Goal: Find specific page/section: Find specific page/section

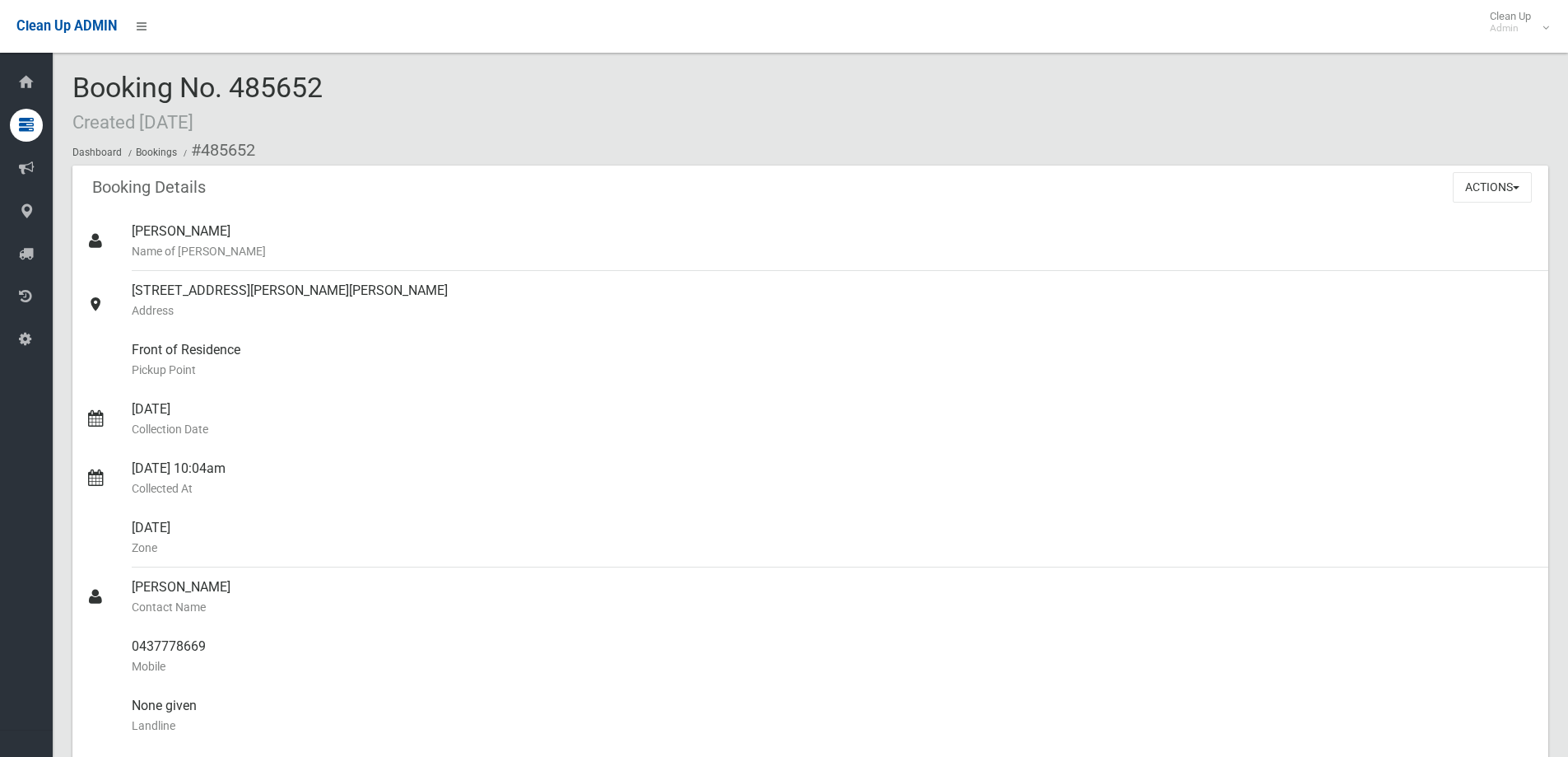
scroll to position [906, 0]
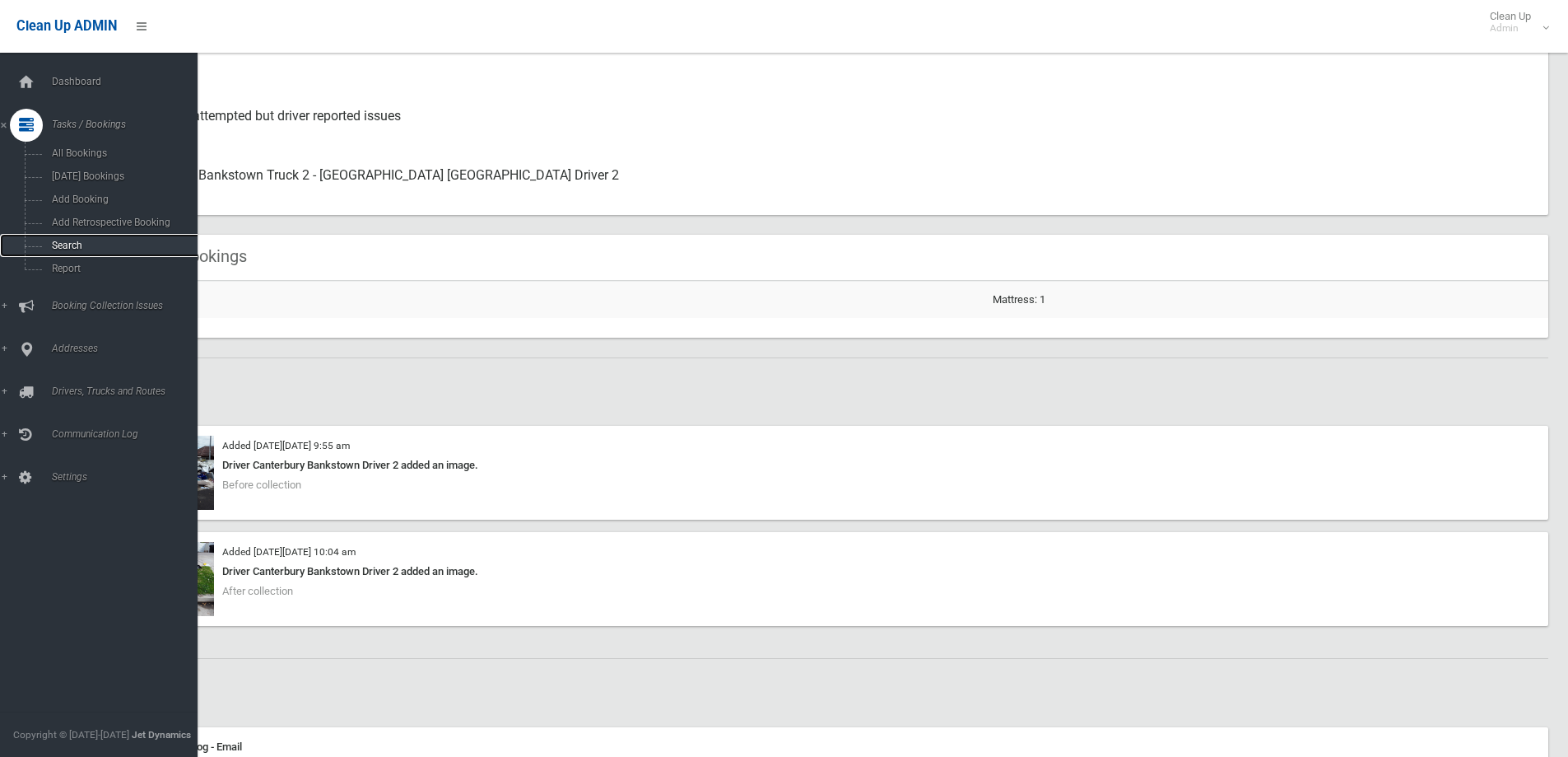
click at [65, 252] on link "Search" at bounding box center [105, 245] width 210 height 23
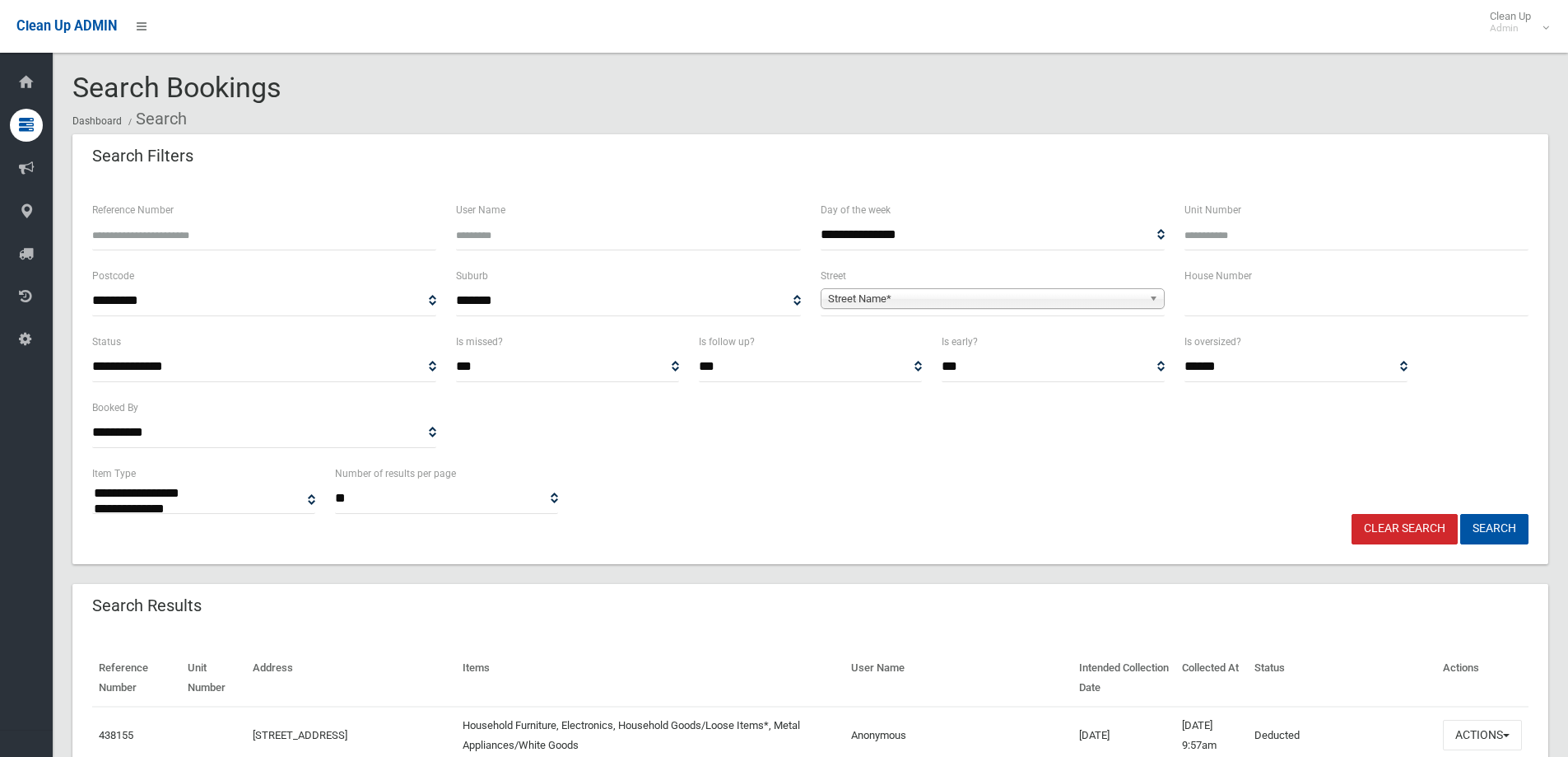
select select
click at [1027, 301] on span "Street Name*" at bounding box center [986, 299] width 314 height 19
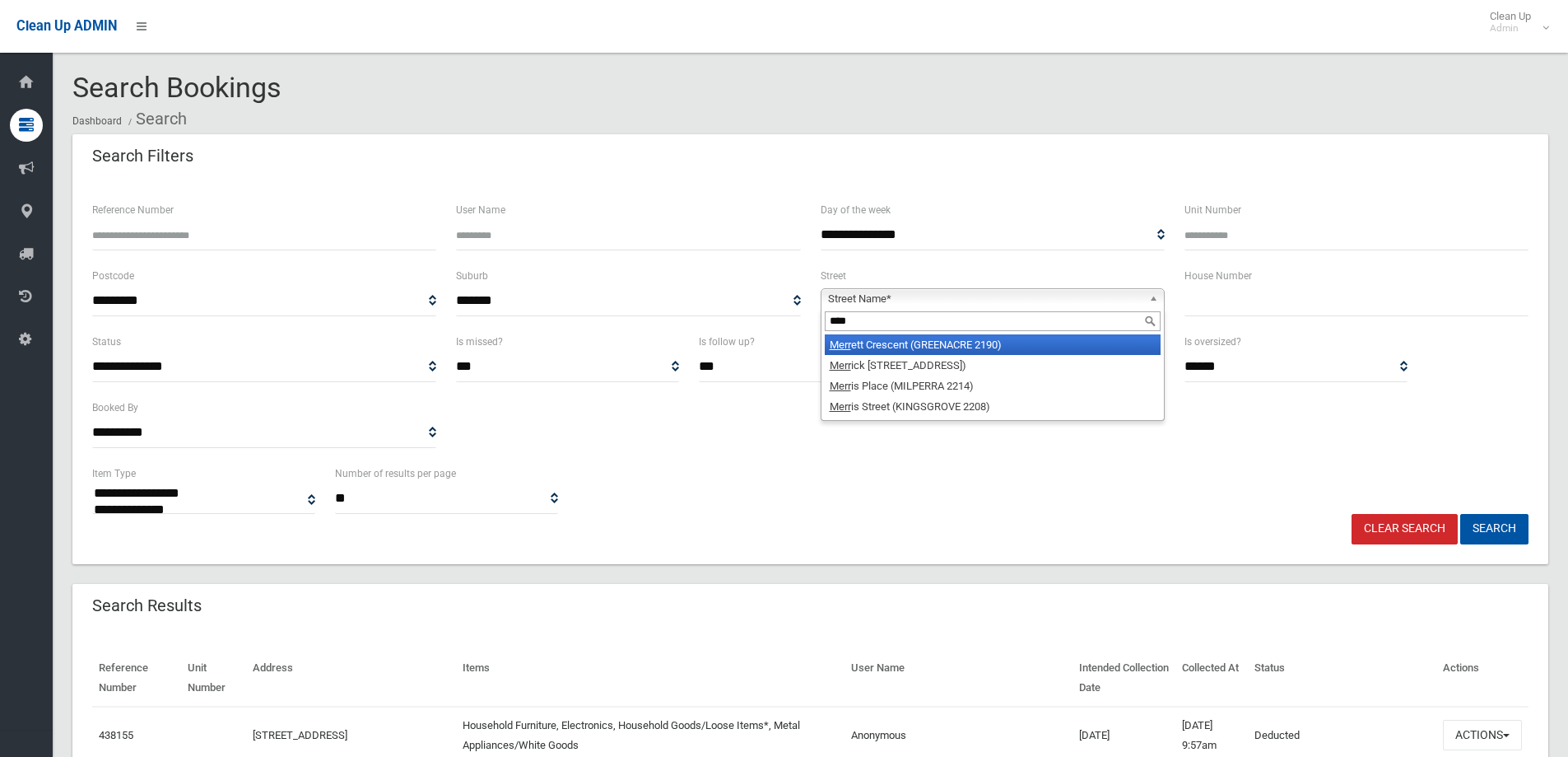
type input "****"
click at [973, 340] on li "Merr ett Crescent (GREENACRE 2190)" at bounding box center [992, 344] width 336 height 20
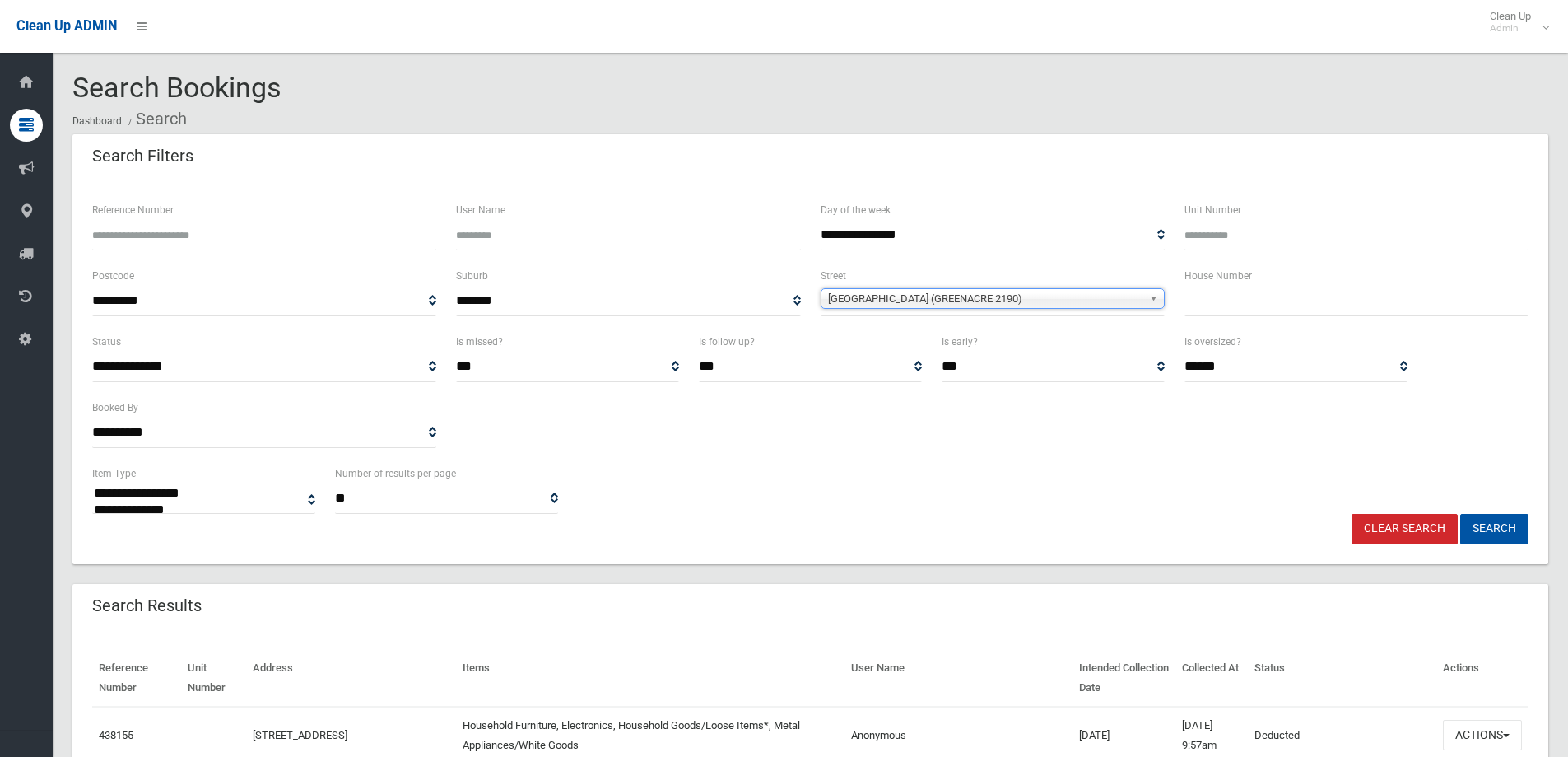
click at [1235, 298] on input "text" at bounding box center [1357, 301] width 344 height 31
type input "*"
click at [1482, 518] on button "Search" at bounding box center [1495, 529] width 68 height 31
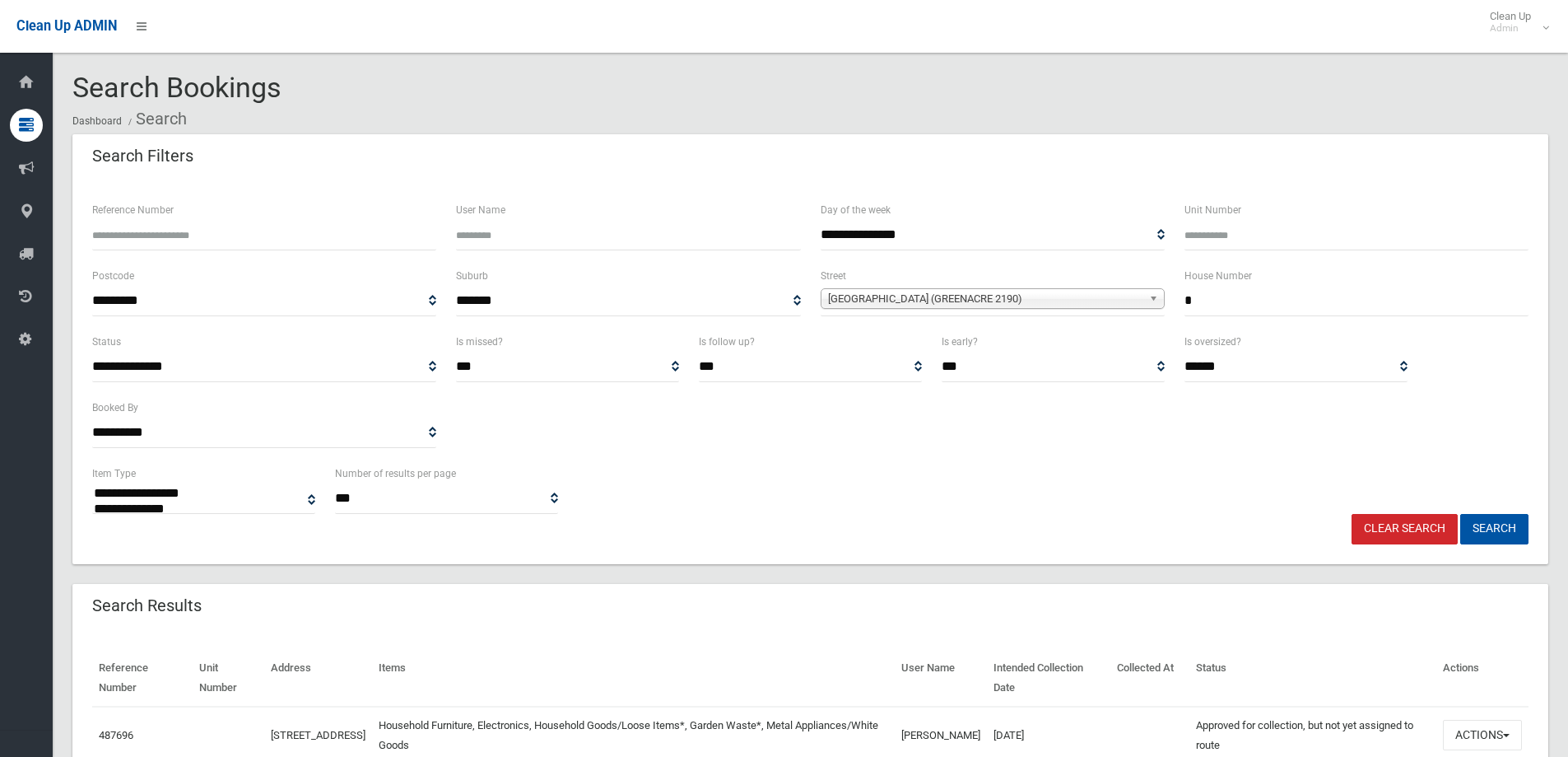
select select
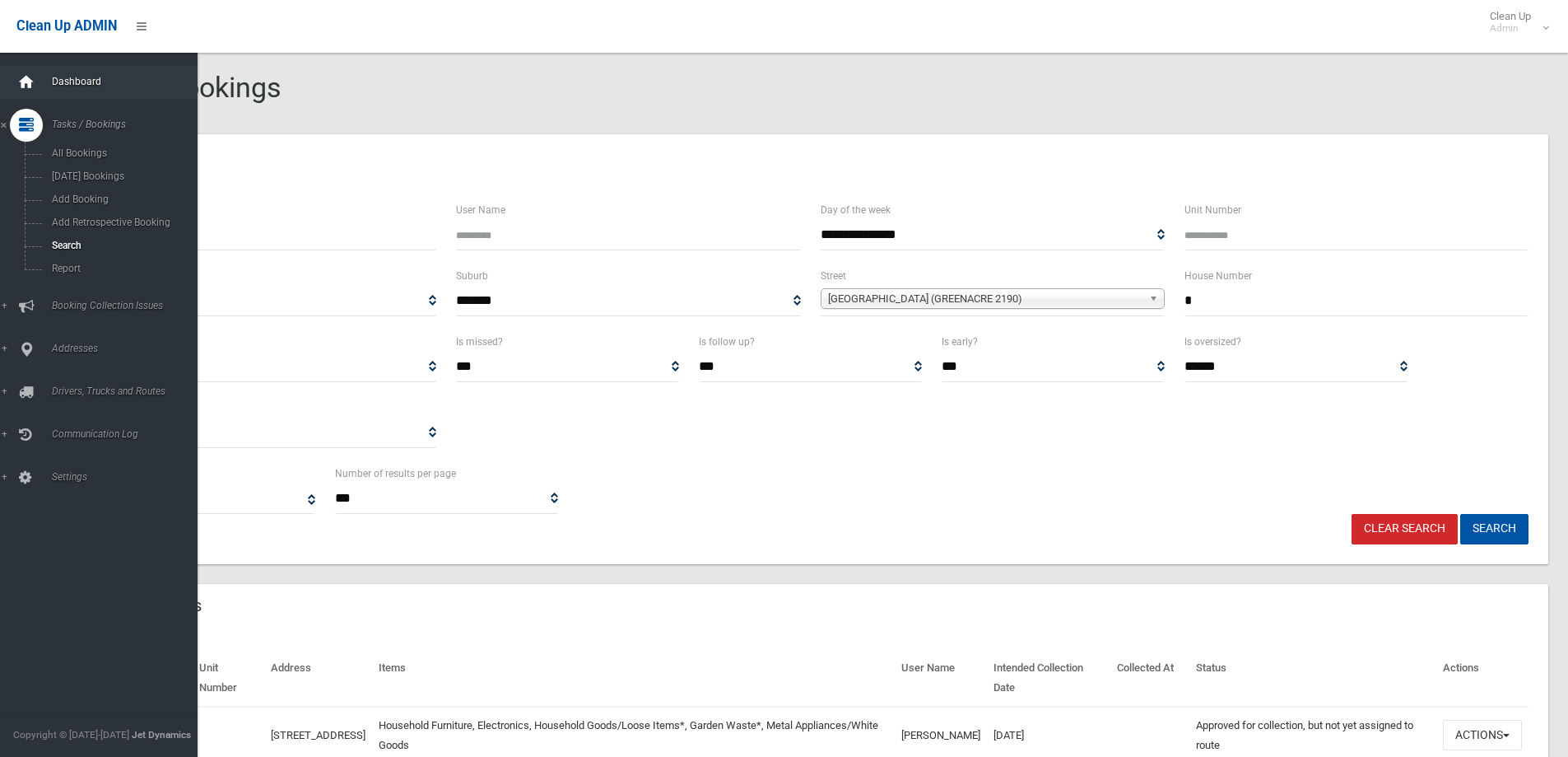
click at [32, 91] on icon at bounding box center [26, 82] width 18 height 33
click at [70, 93] on link "Dashboard" at bounding box center [105, 82] width 210 height 33
